Goal: Task Accomplishment & Management: Use online tool/utility

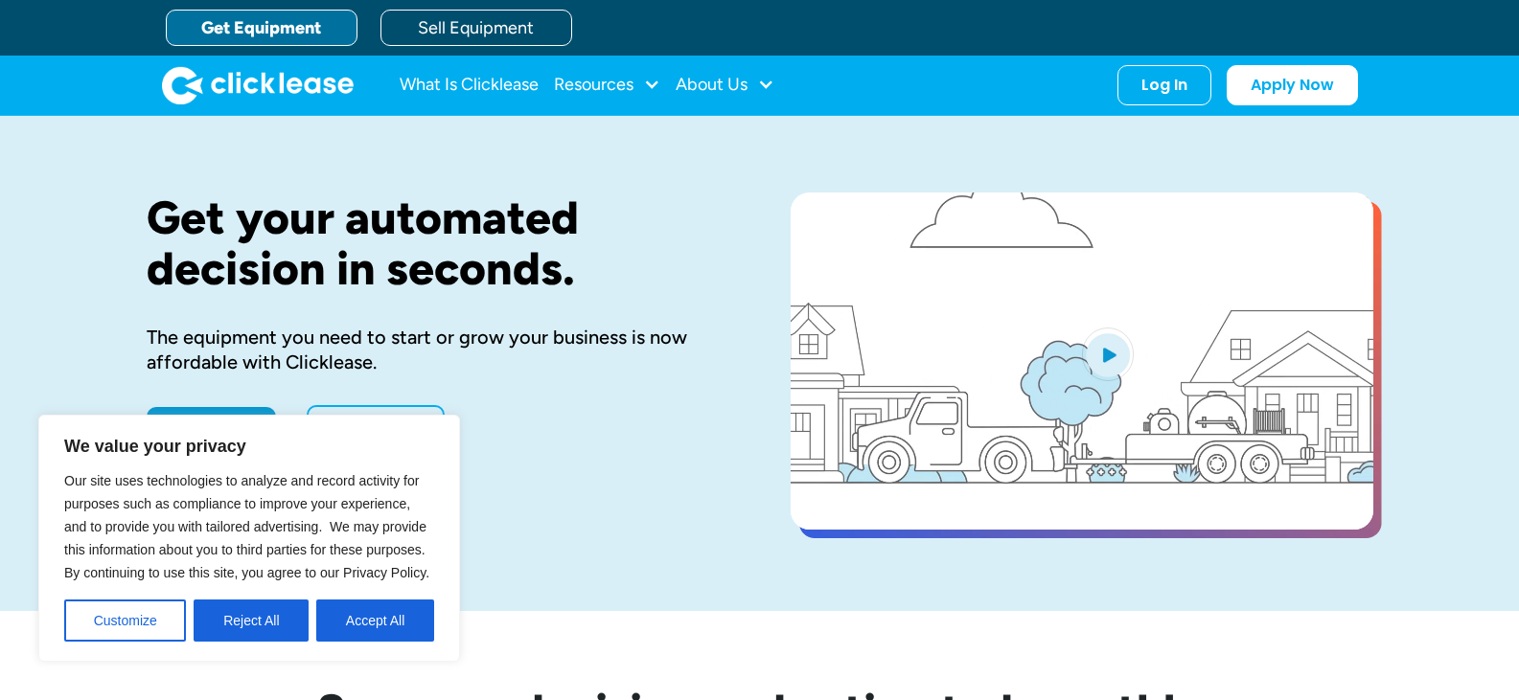
drag, startPoint x: 114, startPoint y: 622, endPoint x: 143, endPoint y: 605, distance: 33.5
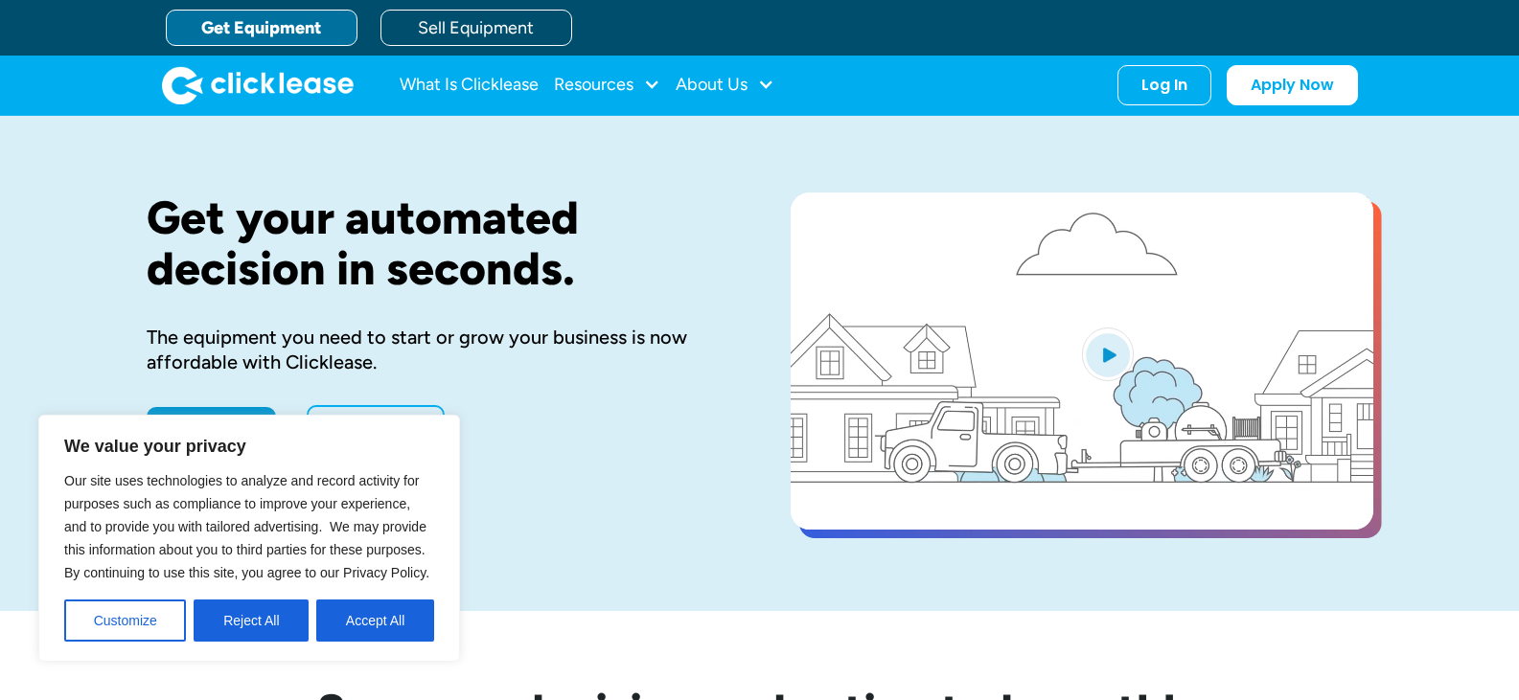
click at [114, 621] on button "Customize" at bounding box center [125, 621] width 122 height 42
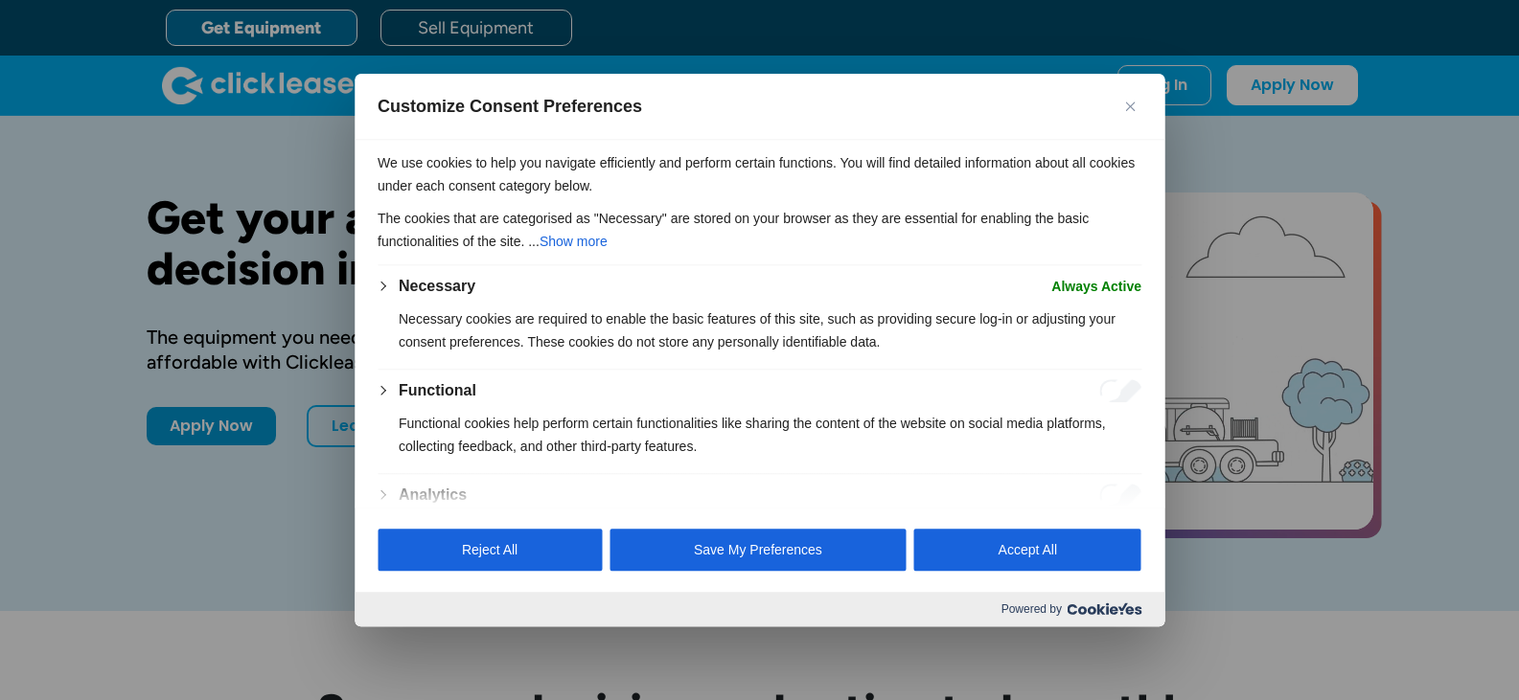
click at [1130, 105] on img "Close" at bounding box center [1130, 107] width 10 height 10
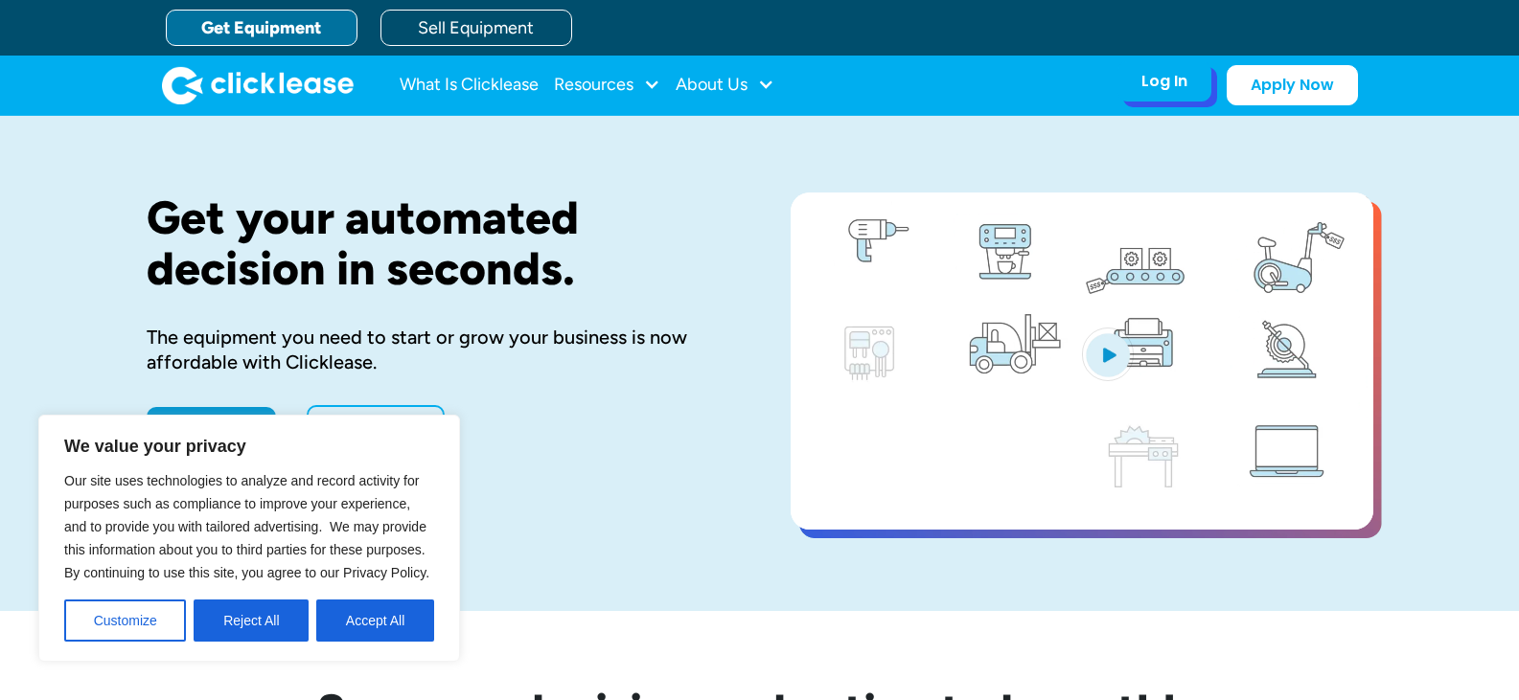
click at [1161, 88] on div "Log In" at bounding box center [1164, 81] width 46 height 19
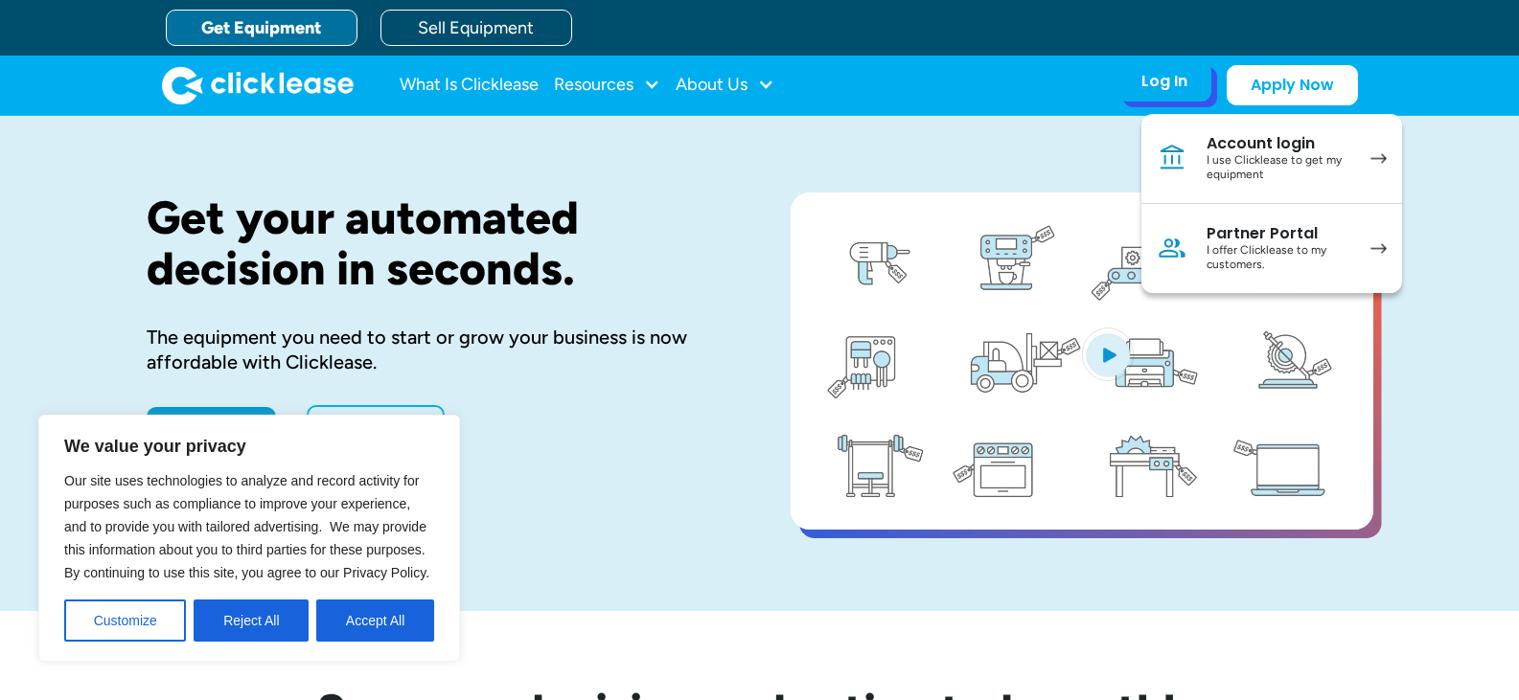
click at [1235, 172] on div "I use Clicklease to get my equipment" at bounding box center [1278, 168] width 145 height 30
